Goal: Task Accomplishment & Management: Use online tool/utility

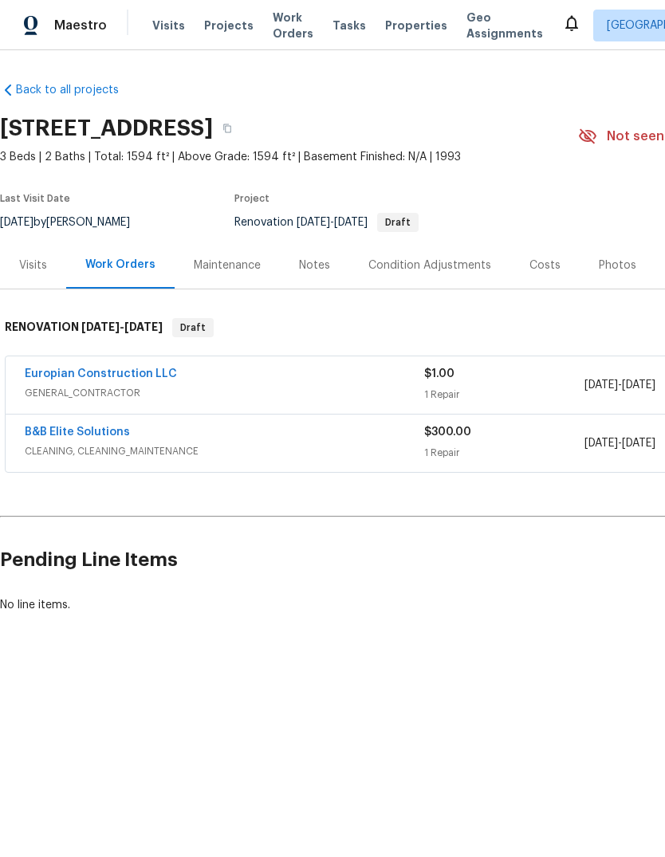
click at [41, 271] on div "Visits" at bounding box center [33, 265] width 28 height 16
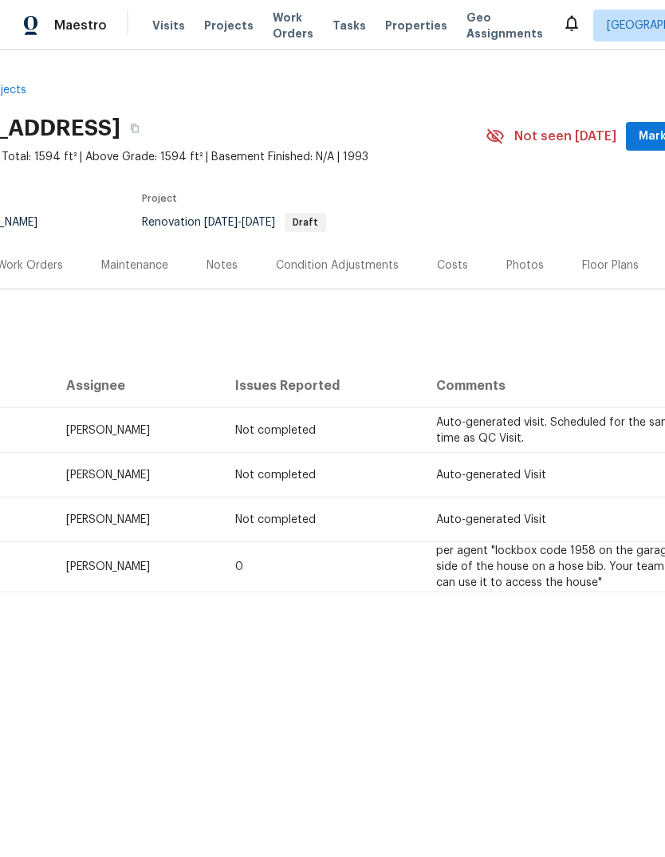
scroll to position [0, 132]
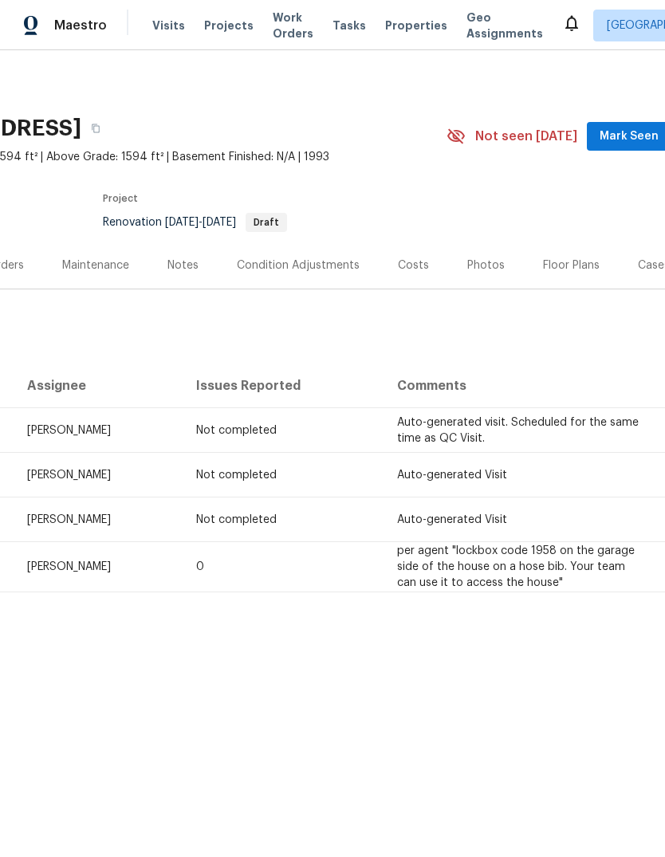
click at [333, 20] on span "Tasks" at bounding box center [348, 25] width 33 height 11
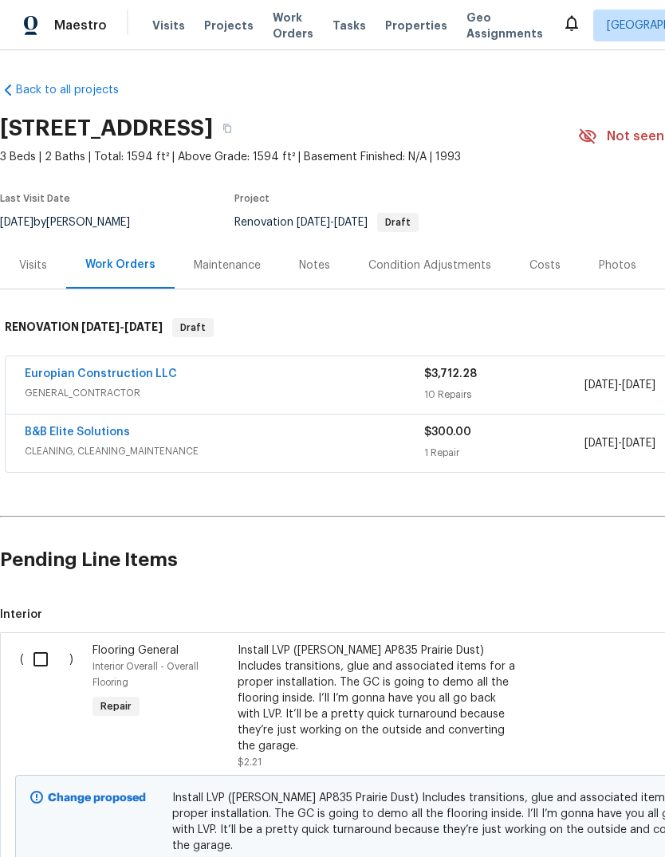
click at [49, 663] on input "checkbox" at bounding box center [46, 659] width 45 height 33
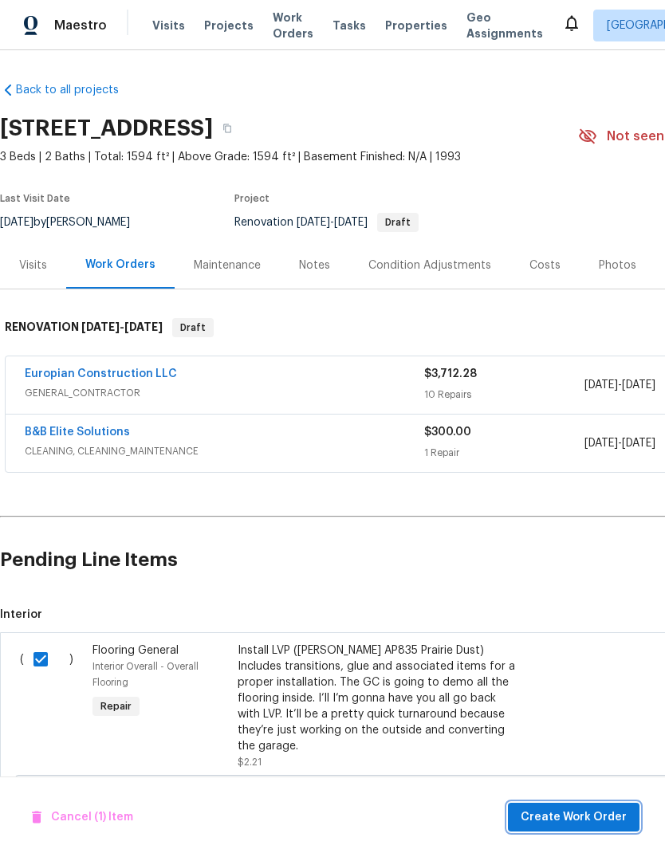
click at [590, 808] on span "Create Work Order" at bounding box center [574, 818] width 106 height 20
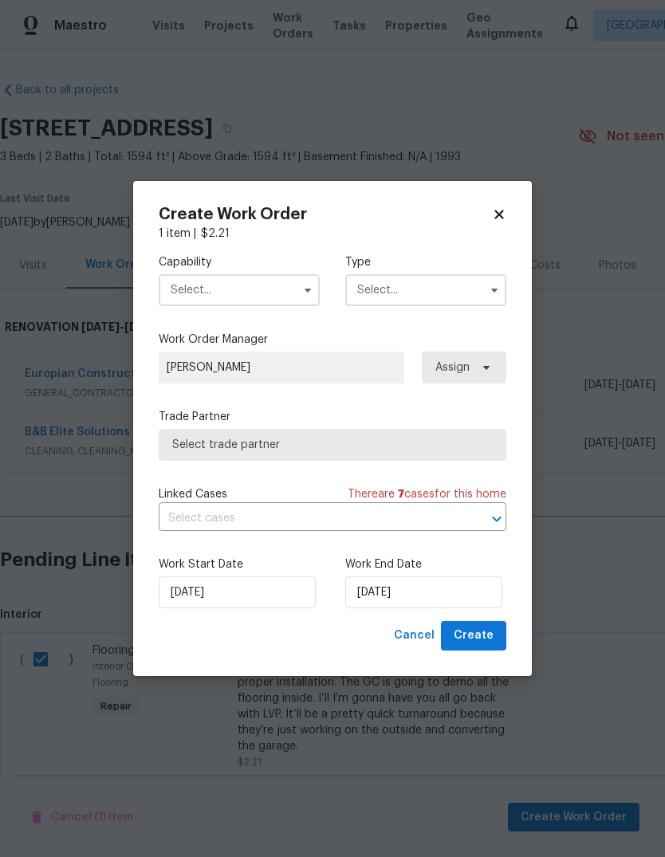
click at [200, 297] on input "text" at bounding box center [239, 290] width 161 height 32
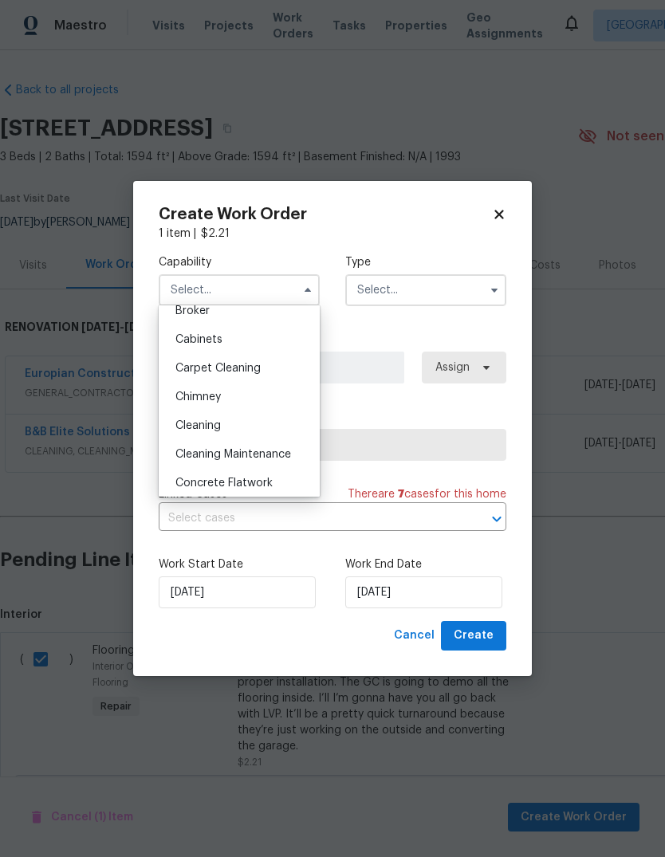
scroll to position [136, 0]
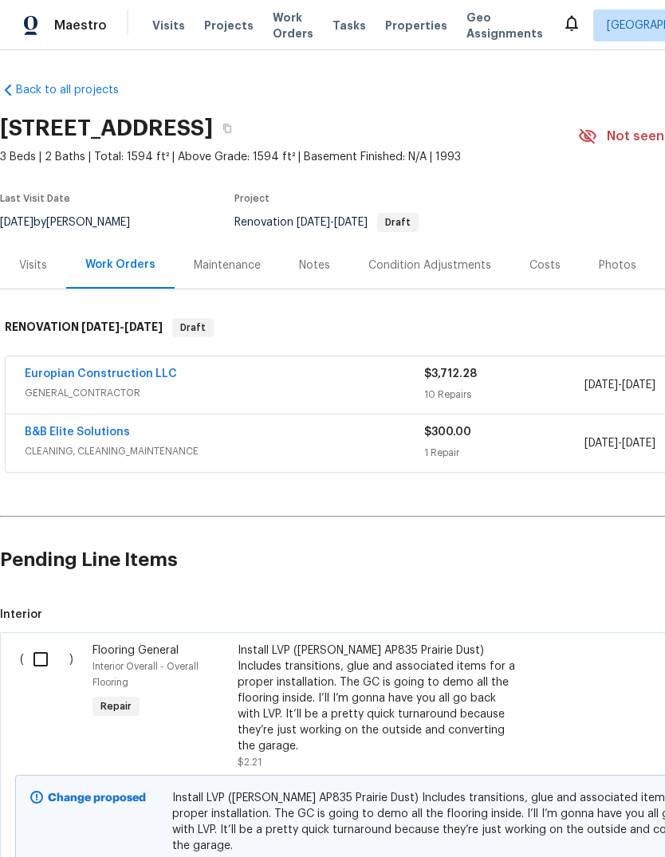
click at [42, 653] on input "checkbox" at bounding box center [46, 659] width 45 height 33
checkbox input "true"
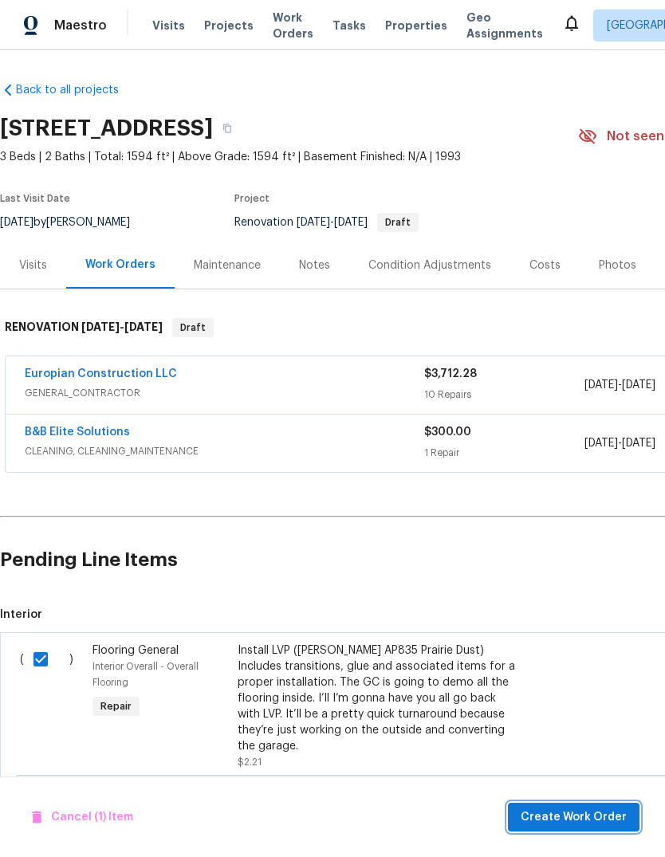
click at [598, 811] on span "Create Work Order" at bounding box center [574, 818] width 106 height 20
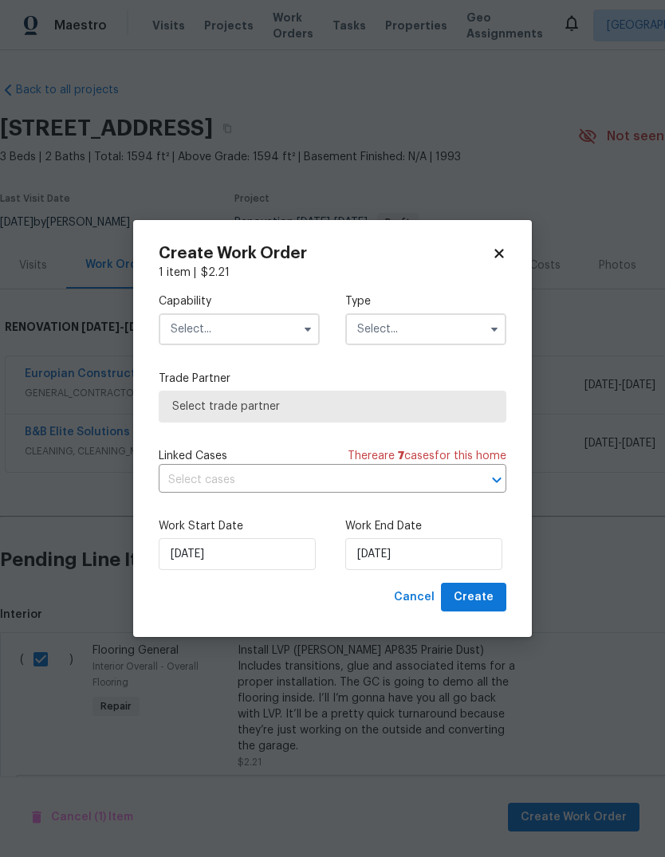
click at [210, 327] on input "text" at bounding box center [239, 329] width 161 height 32
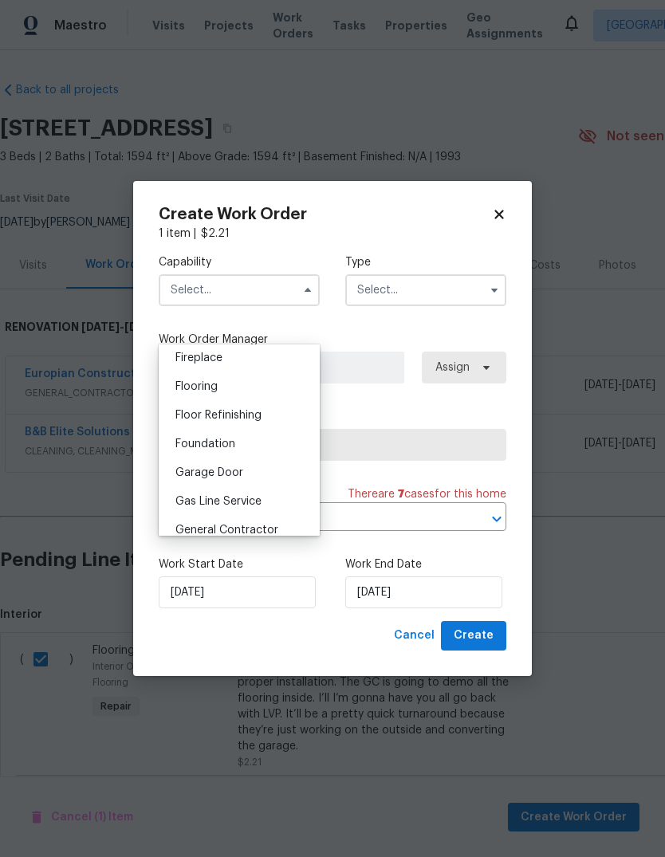
scroll to position [587, 0]
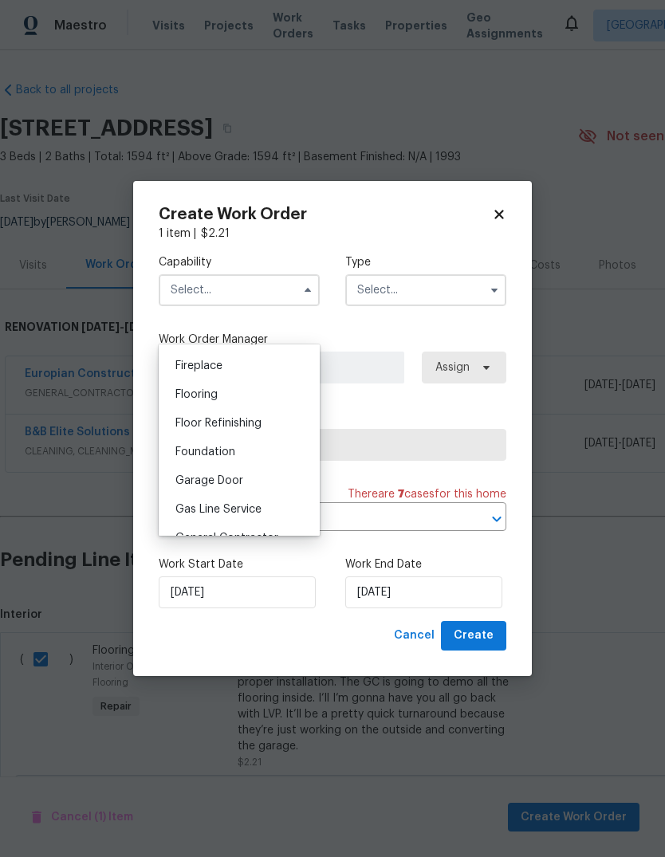
click at [187, 394] on span "Flooring" at bounding box center [196, 394] width 42 height 11
type input "Flooring"
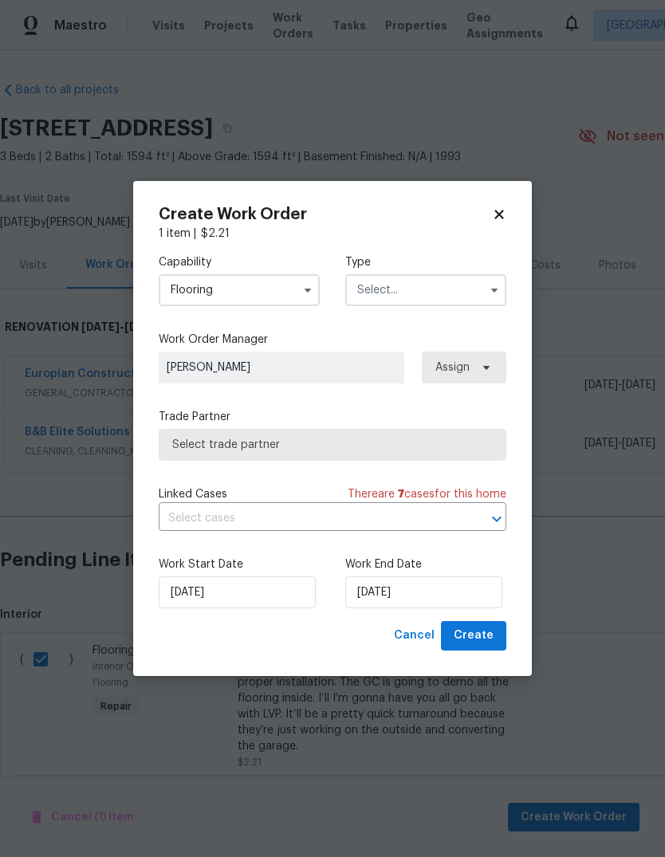
click at [464, 287] on input "text" at bounding box center [425, 290] width 161 height 32
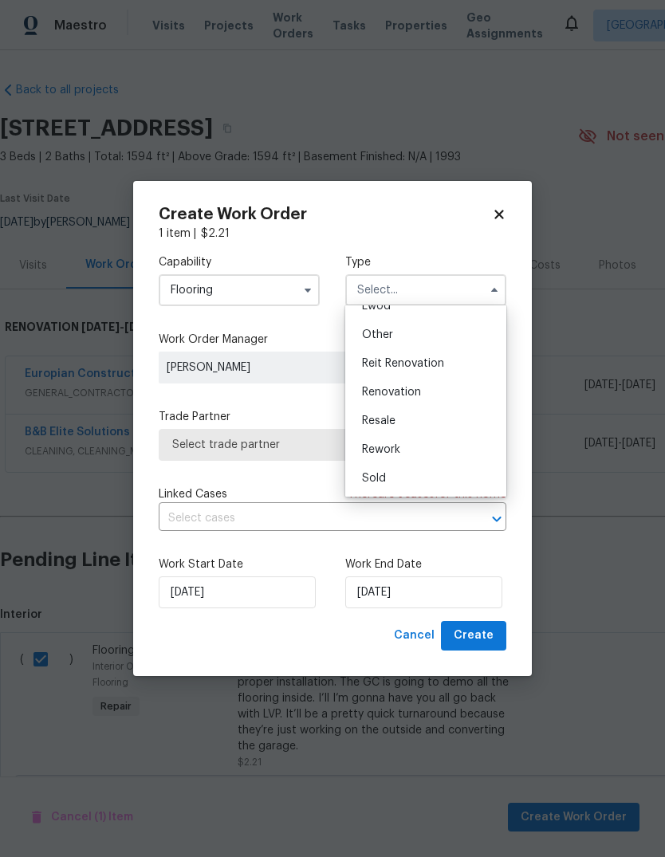
scroll to position [190, 0]
click at [429, 396] on div "Renovation" at bounding box center [425, 392] width 153 height 29
type input "Renovation"
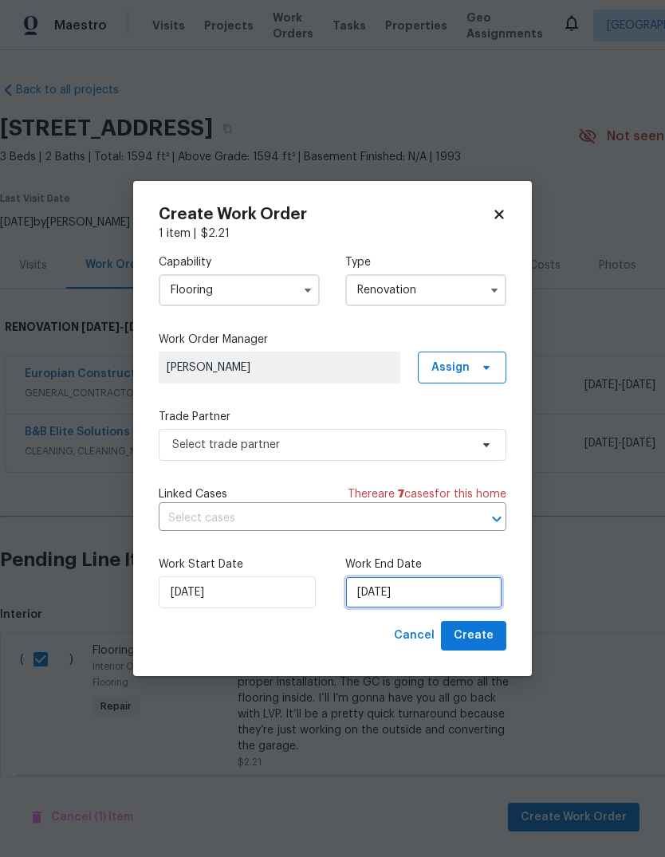
click at [452, 603] on input "[DATE]" at bounding box center [423, 592] width 157 height 32
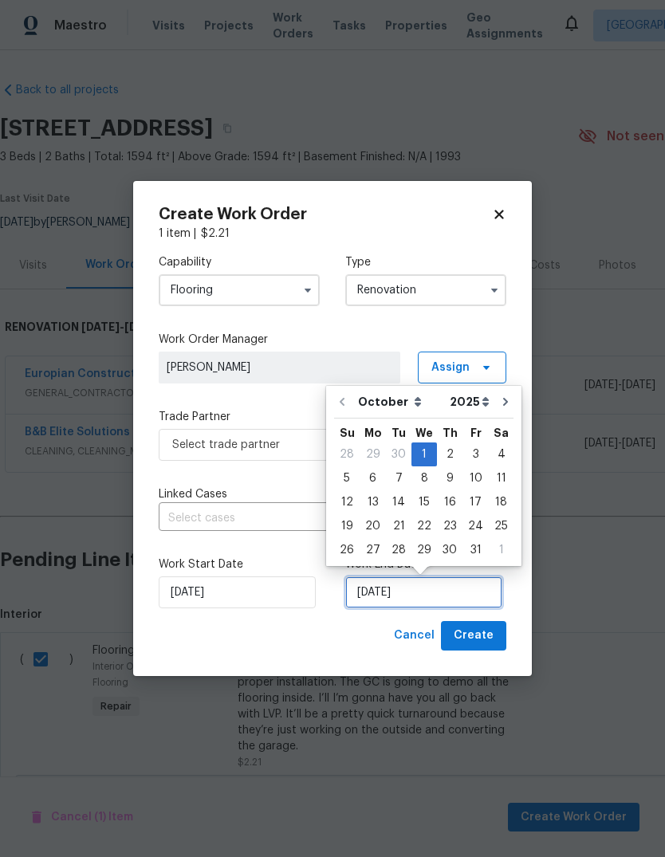
scroll to position [12, 0]
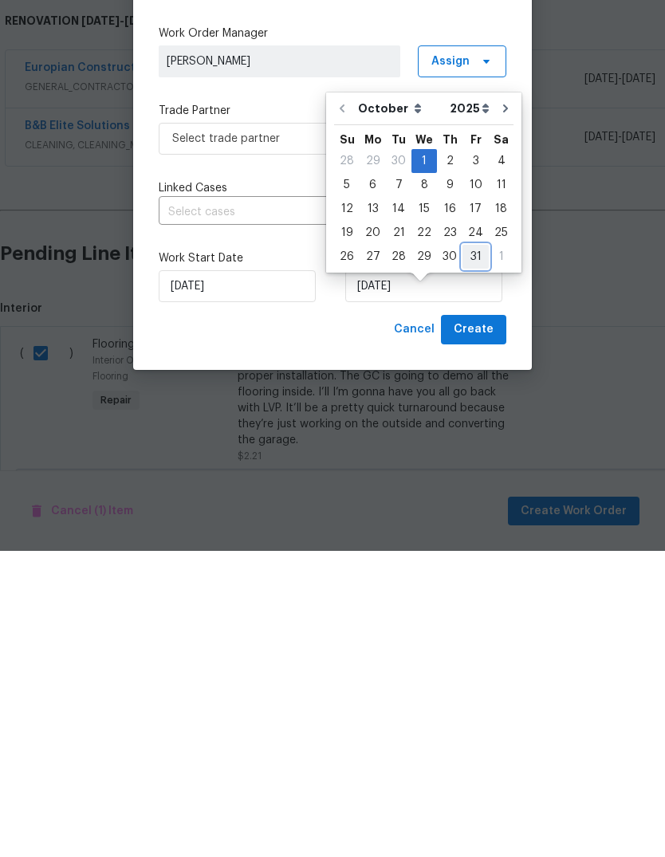
click at [471, 552] on div "31" at bounding box center [475, 563] width 26 height 22
type input "10/31/2025"
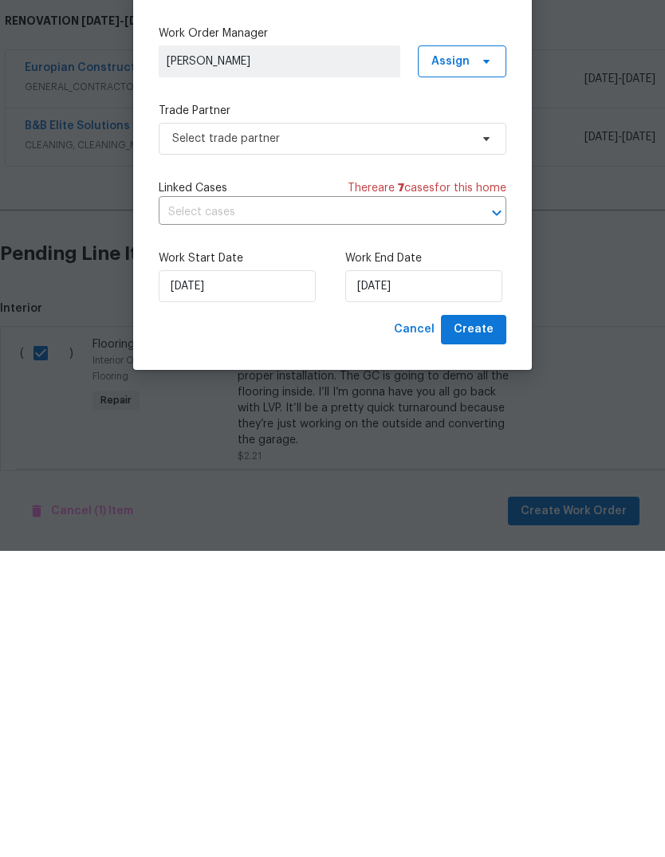
scroll to position [60, 0]
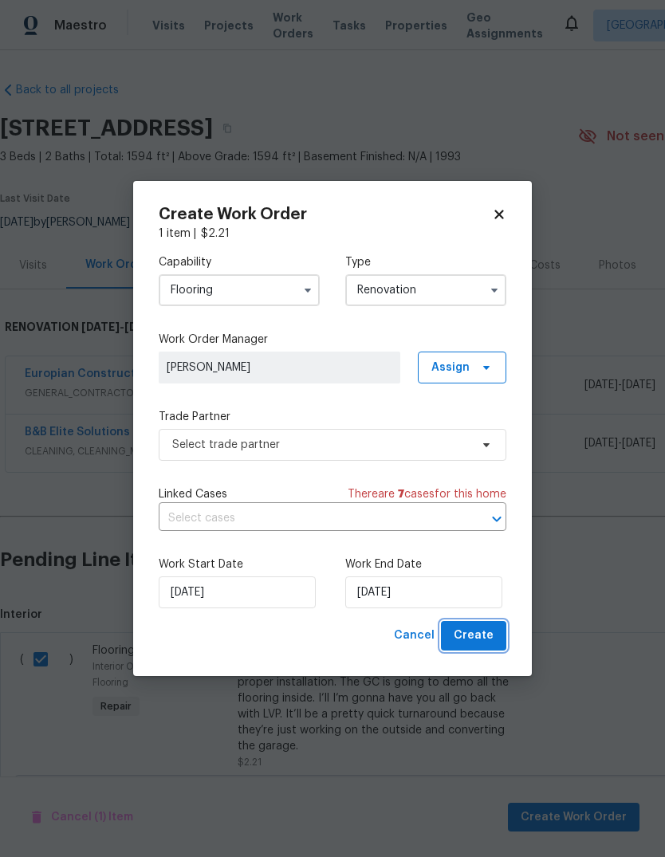
click at [482, 641] on span "Create" at bounding box center [474, 636] width 40 height 20
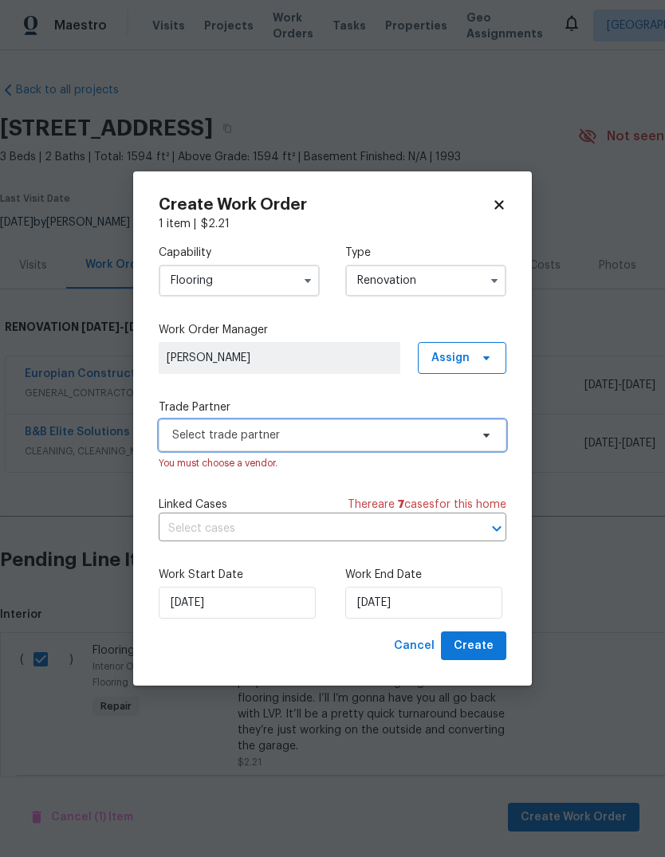
click at [187, 433] on span "Select trade partner" at bounding box center [320, 435] width 297 height 16
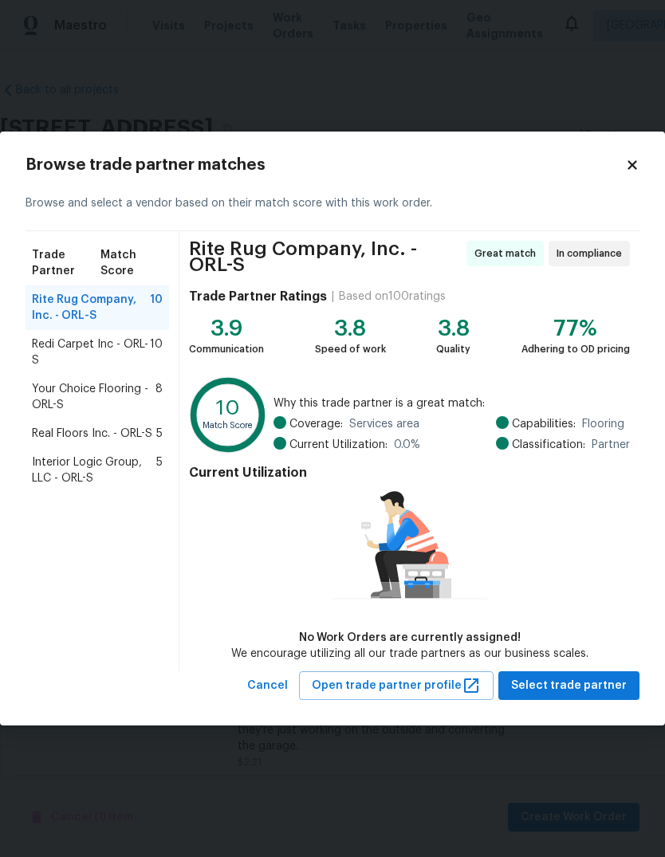
click at [61, 394] on span "Your Choice Flooring - ORL-S" at bounding box center [94, 397] width 124 height 32
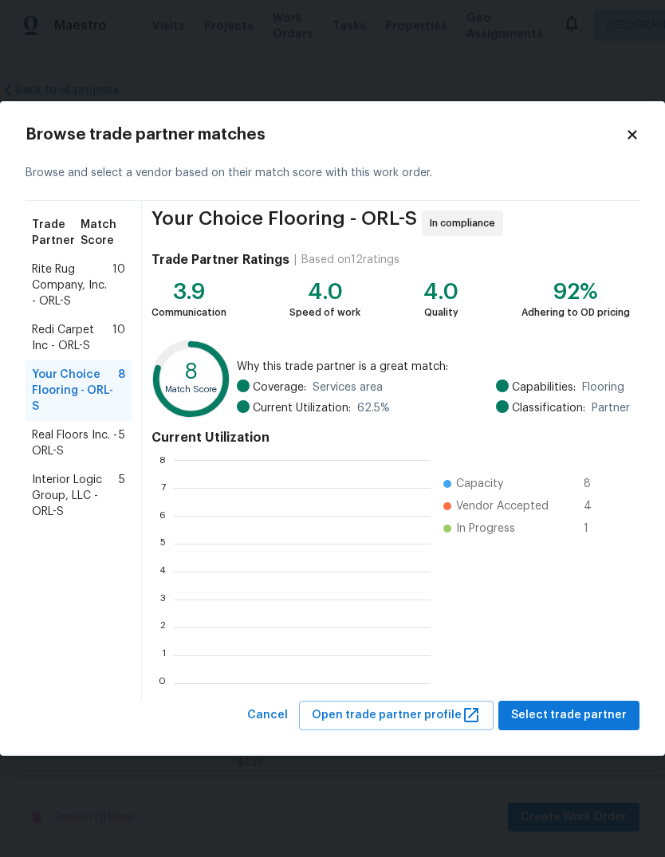
scroll to position [223, 257]
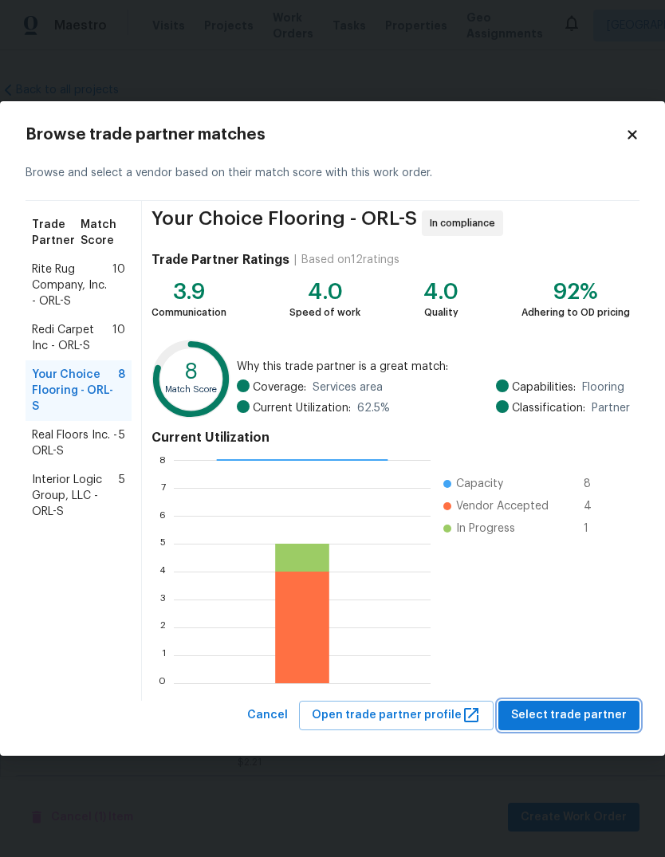
click at [604, 716] on span "Select trade partner" at bounding box center [569, 716] width 116 height 20
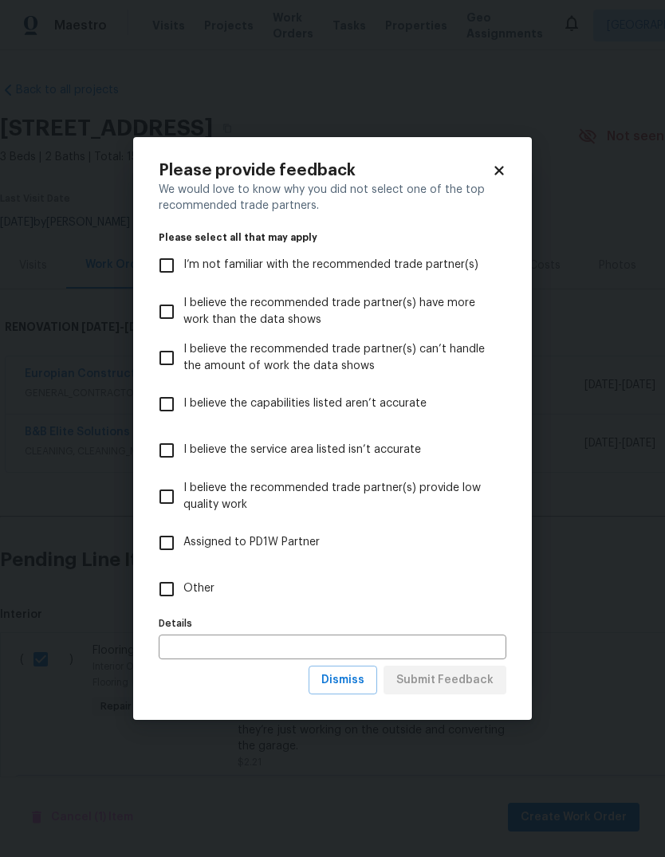
click at [151, 593] on input "Other" at bounding box center [166, 588] width 33 height 33
checkbox input "true"
click at [487, 679] on span "Submit Feedback" at bounding box center [444, 680] width 97 height 20
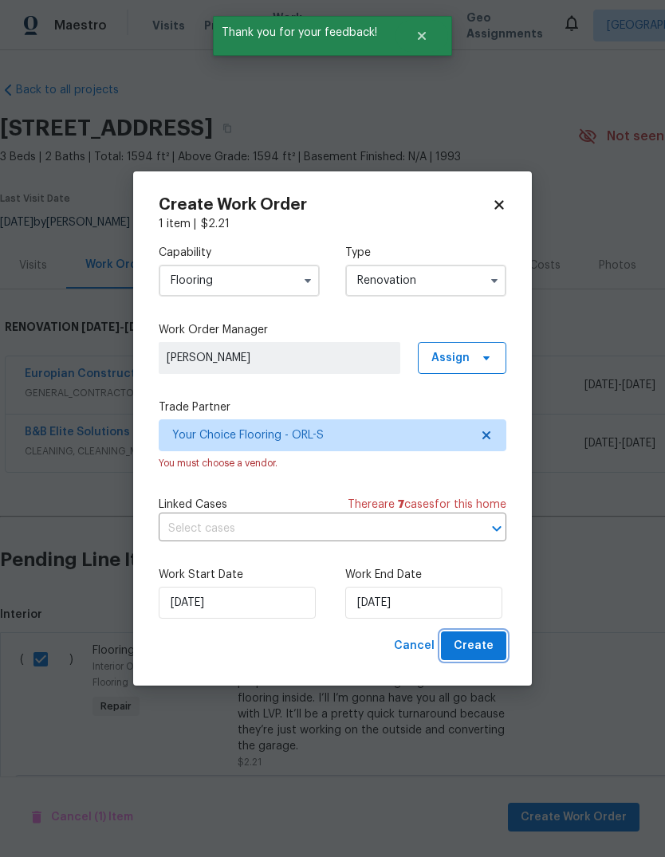
click at [489, 651] on span "Create" at bounding box center [474, 646] width 40 height 20
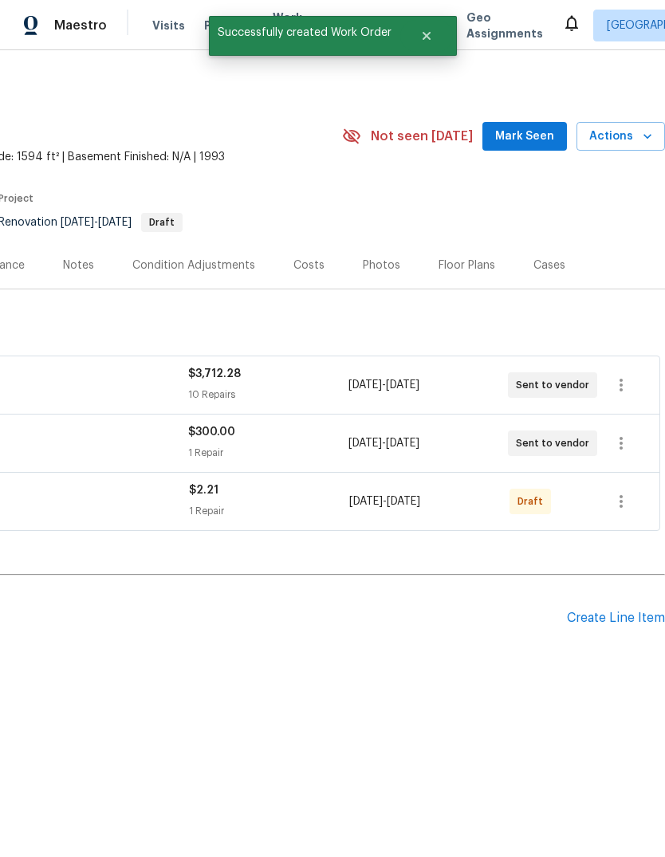
scroll to position [0, 236]
click at [634, 499] on button "button" at bounding box center [621, 501] width 38 height 38
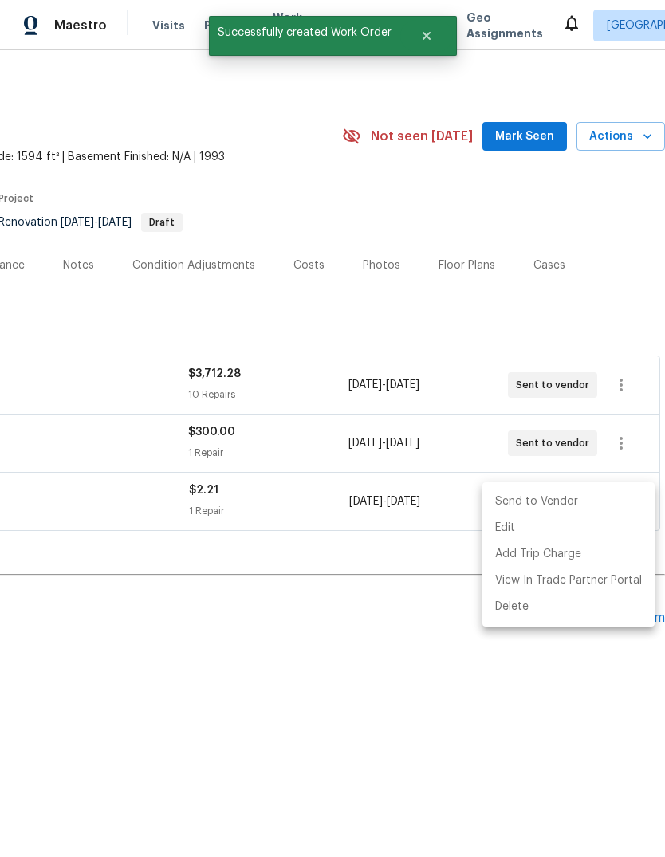
click at [582, 508] on li "Send to Vendor" at bounding box center [568, 502] width 172 height 26
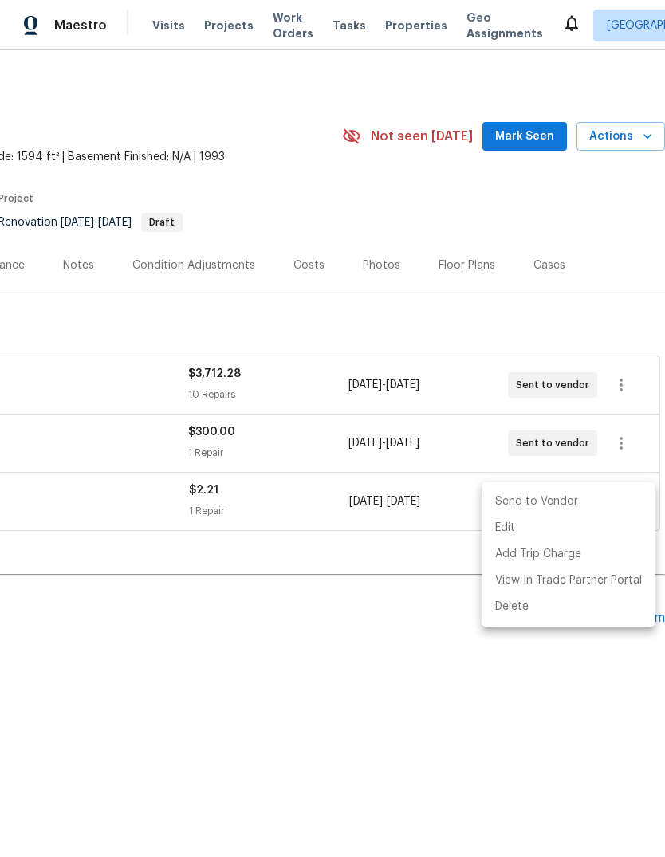
click at [512, 696] on div at bounding box center [332, 428] width 665 height 857
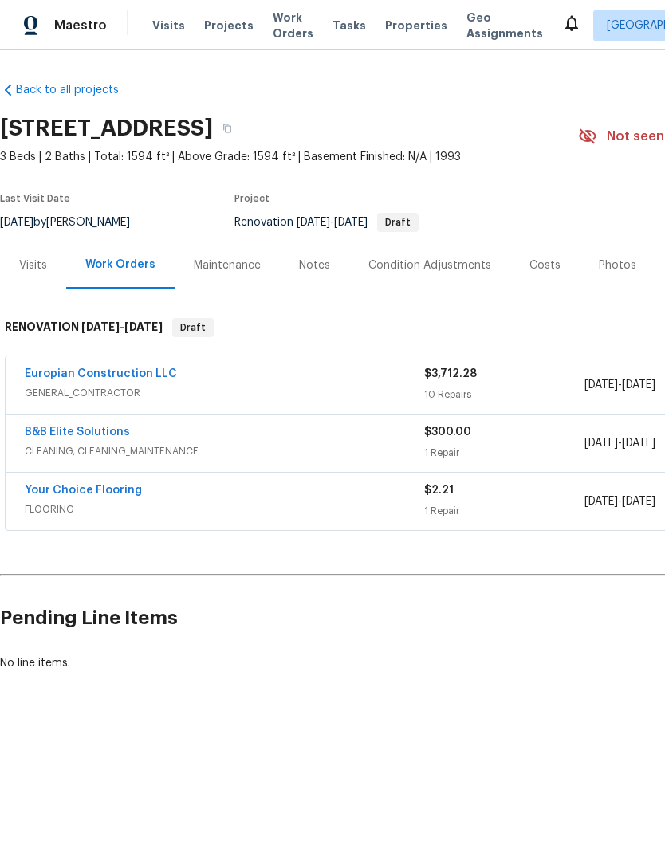
scroll to position [0, 0]
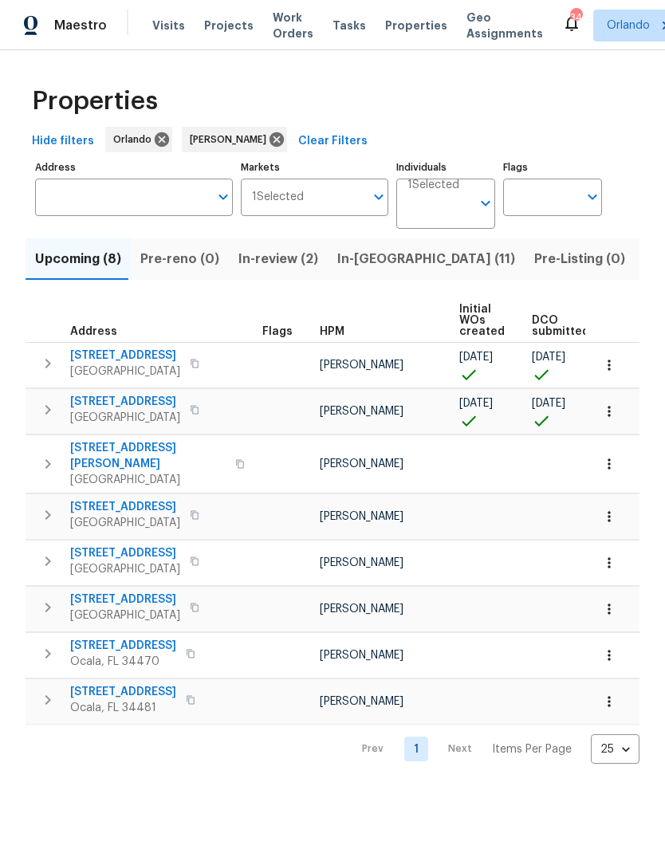
click at [644, 257] on span "Listed (23)" at bounding box center [678, 259] width 68 height 22
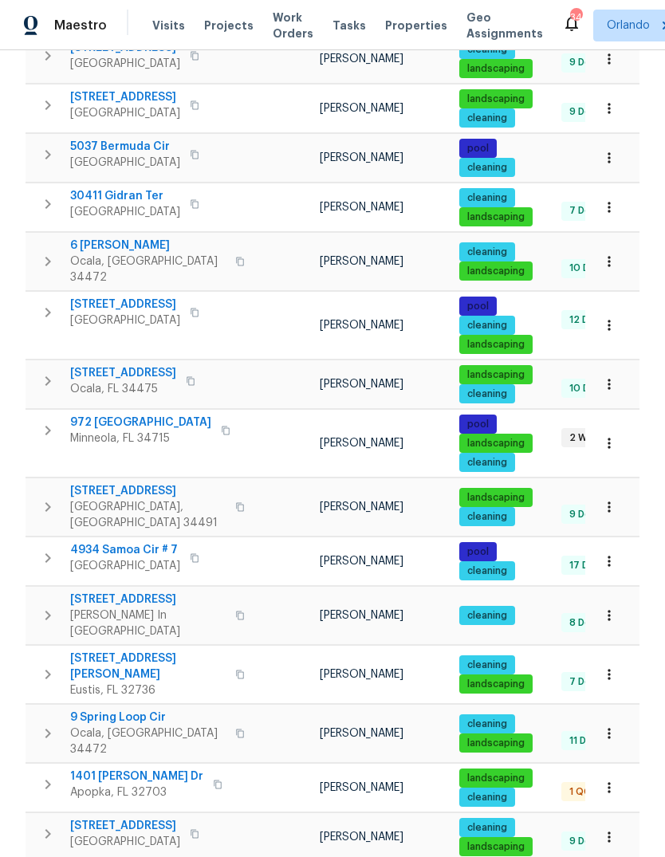
scroll to position [659, 0]
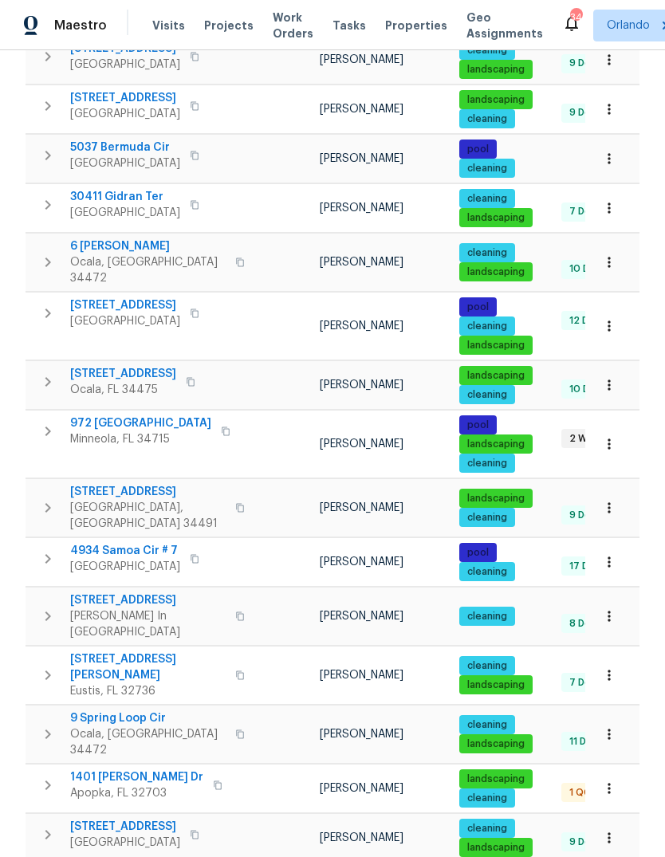
click at [222, 427] on icon "button" at bounding box center [226, 431] width 8 height 9
click at [216, 420] on button "button" at bounding box center [225, 431] width 19 height 22
